Goal: Find specific page/section: Find specific page/section

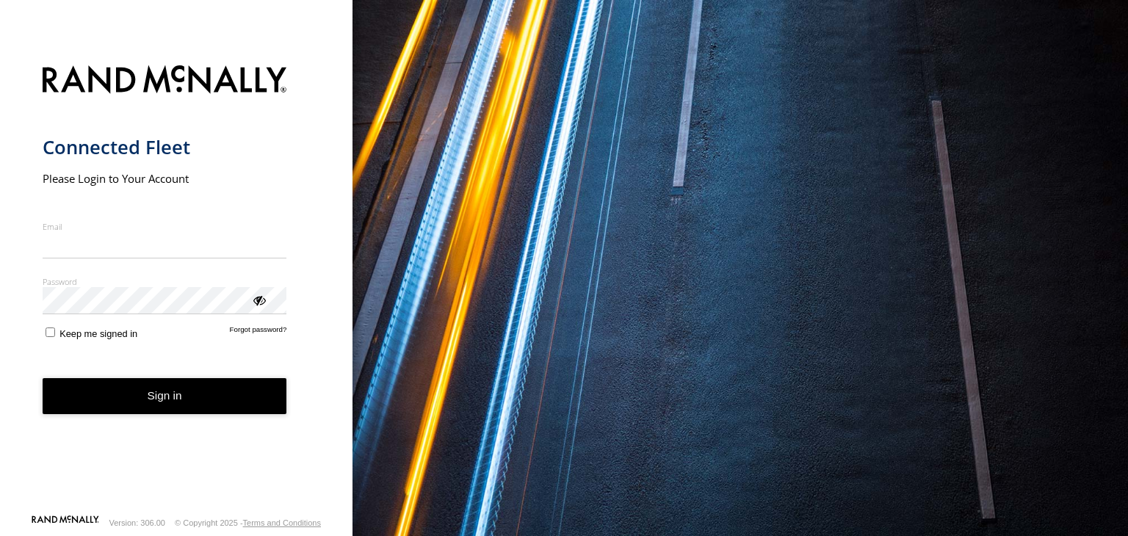
type input "**********"
click at [122, 403] on button "Sign in" at bounding box center [165, 396] width 245 height 36
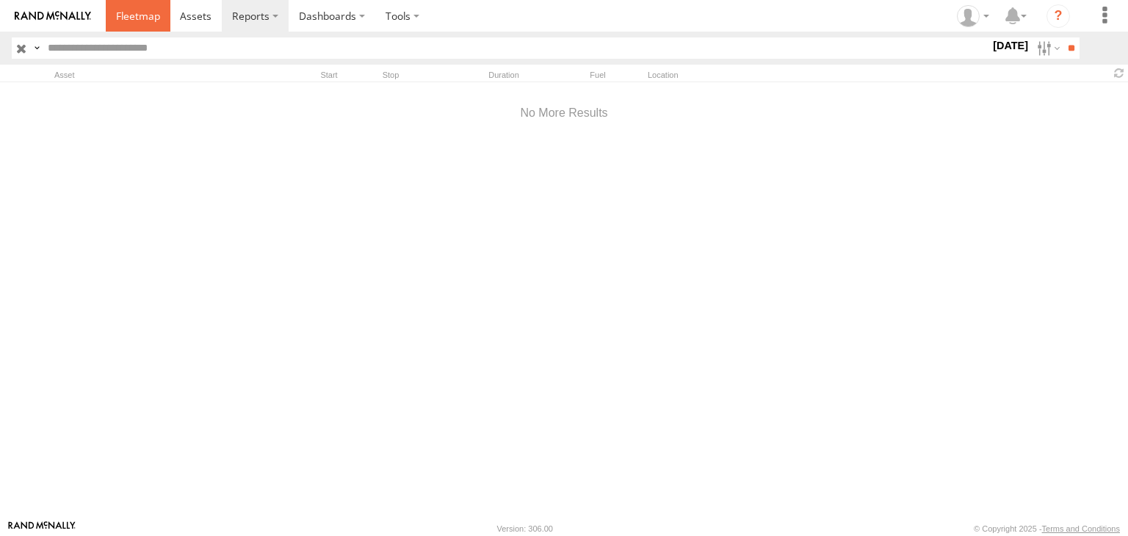
click at [144, 18] on span at bounding box center [138, 16] width 44 height 14
